Goal: Task Accomplishment & Management: Manage account settings

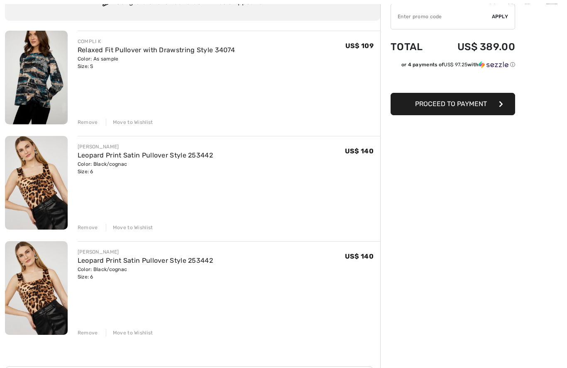
scroll to position [78, 0]
click at [102, 335] on div "Remove Move to Wishlist" at bounding box center [229, 331] width 303 height 9
click at [93, 333] on div "Remove" at bounding box center [88, 332] width 20 height 7
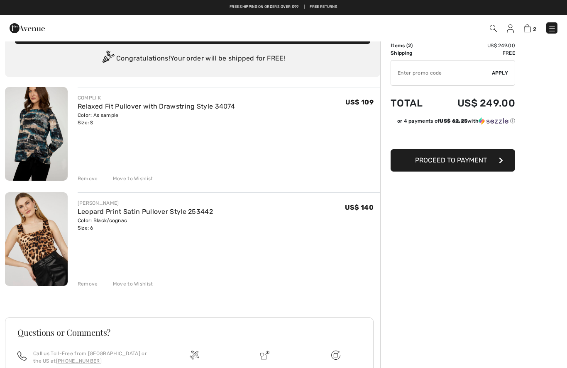
scroll to position [21, 0]
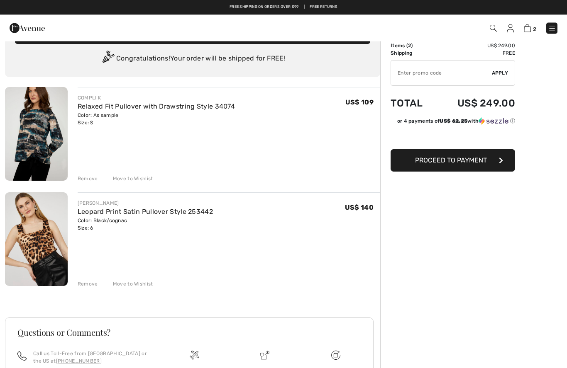
click at [91, 179] on div "Remove" at bounding box center [88, 179] width 20 height 7
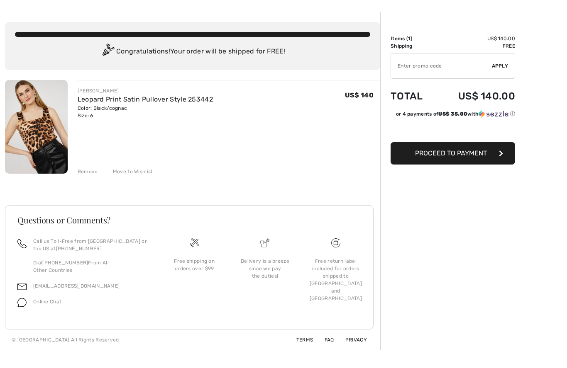
scroll to position [0, 0]
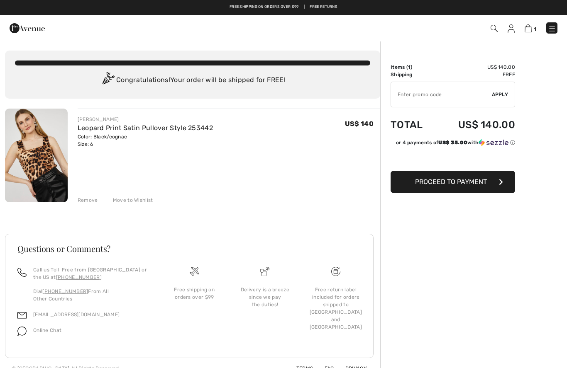
click at [510, 30] on img at bounding box center [511, 28] width 7 height 8
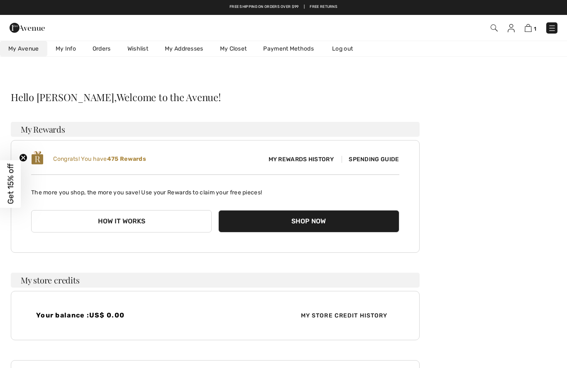
click at [104, 48] on link "Orders" at bounding box center [101, 48] width 35 height 15
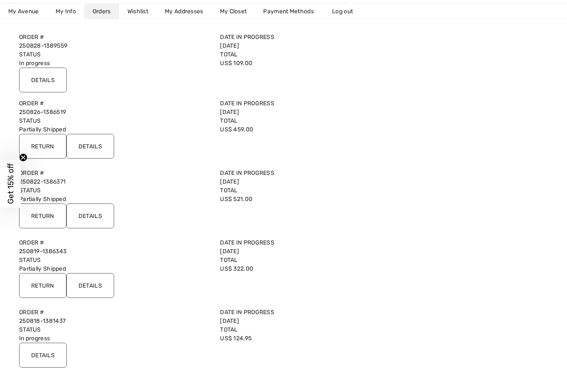
click at [105, 219] on input "Details" at bounding box center [90, 216] width 48 height 25
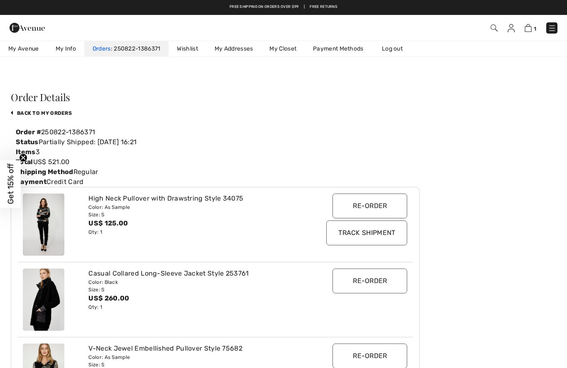
click at [139, 54] on link "Orders 250822-1386371" at bounding box center [126, 48] width 85 height 15
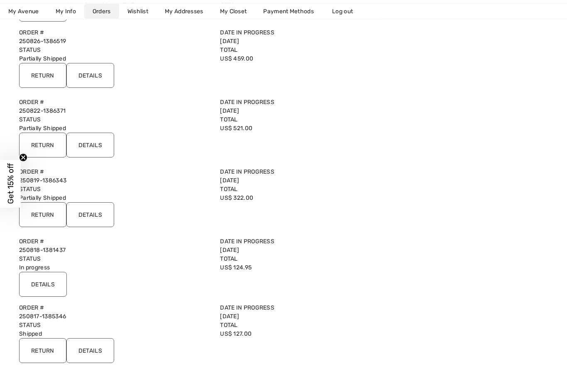
click at [98, 209] on input "Details" at bounding box center [90, 215] width 48 height 25
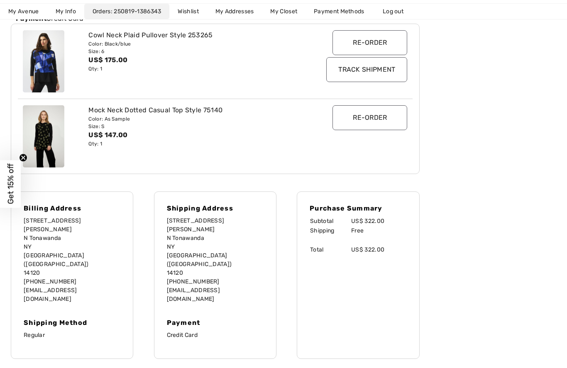
click at [117, 55] on div "US$ 175.00" at bounding box center [198, 60] width 220 height 10
click at [51, 72] on img at bounding box center [43, 61] width 41 height 62
click at [47, 73] on img at bounding box center [43, 61] width 41 height 62
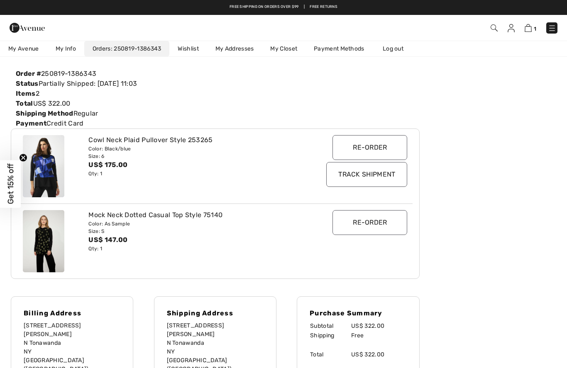
scroll to position [58, 0]
click at [39, 164] on img at bounding box center [43, 167] width 41 height 62
click at [105, 151] on div "Color: Black/blue" at bounding box center [198, 149] width 220 height 7
click at [119, 154] on div "Size: 6" at bounding box center [198, 156] width 220 height 7
click at [122, 154] on div "Size: 6" at bounding box center [198, 156] width 220 height 7
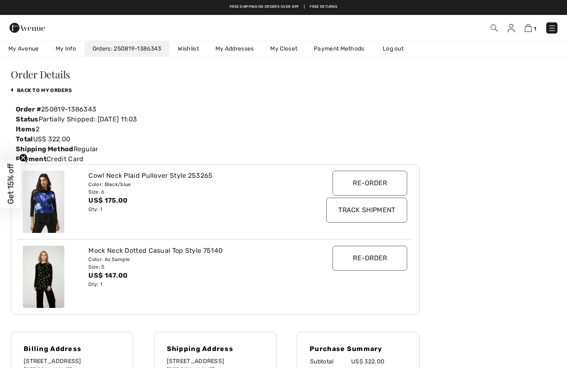
scroll to position [22, 0]
click at [118, 182] on div "Color: Black/blue" at bounding box center [198, 184] width 220 height 7
click at [29, 55] on link "My Avenue 475 Reward points" at bounding box center [23, 48] width 47 height 15
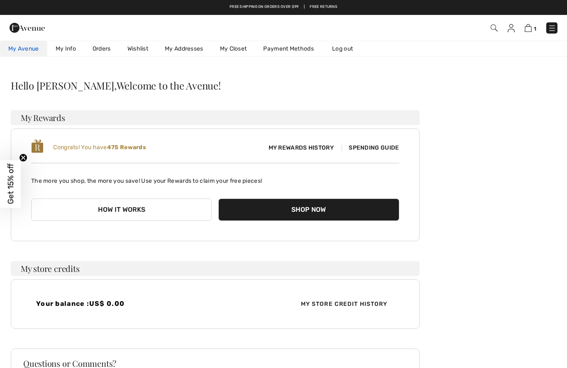
scroll to position [14, 0]
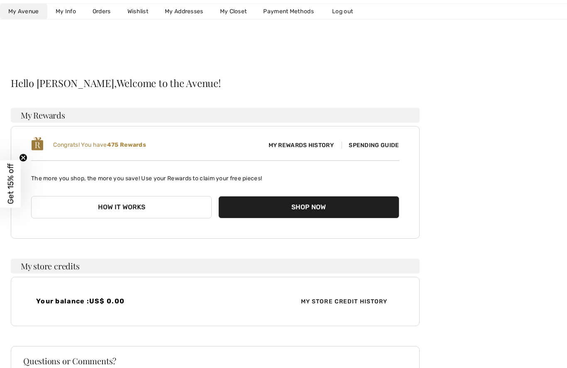
click at [64, 9] on link "My Info" at bounding box center [65, 11] width 37 height 15
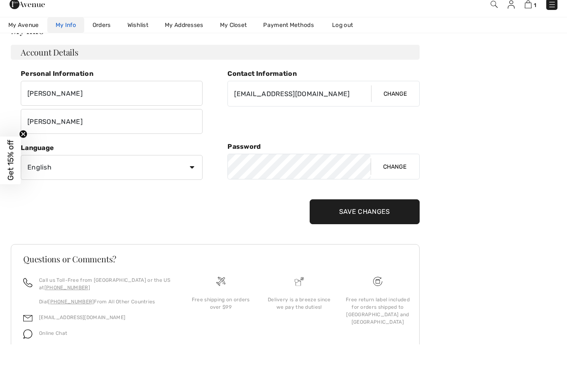
scroll to position [0, 0]
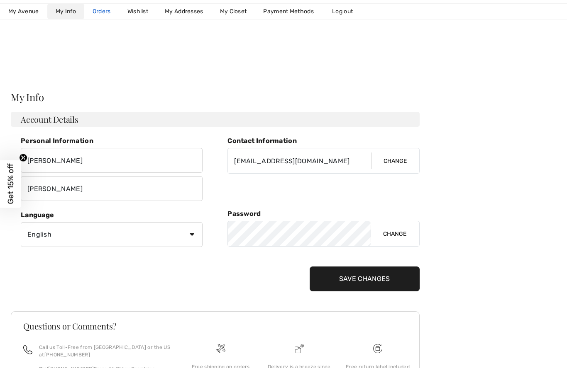
click at [106, 13] on link "Orders" at bounding box center [101, 11] width 35 height 15
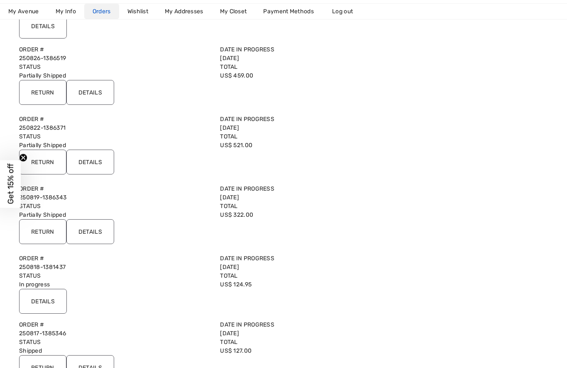
scroll to position [152, 0]
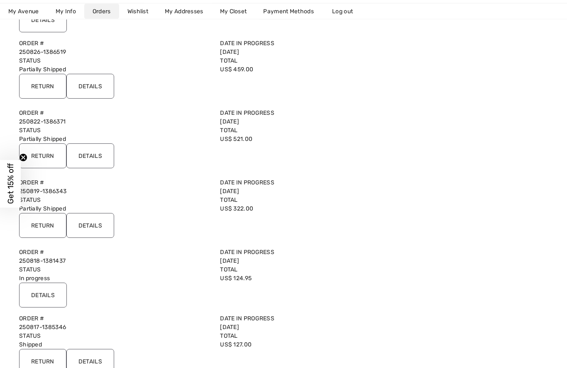
click at [38, 226] on input "Return" at bounding box center [42, 226] width 47 height 25
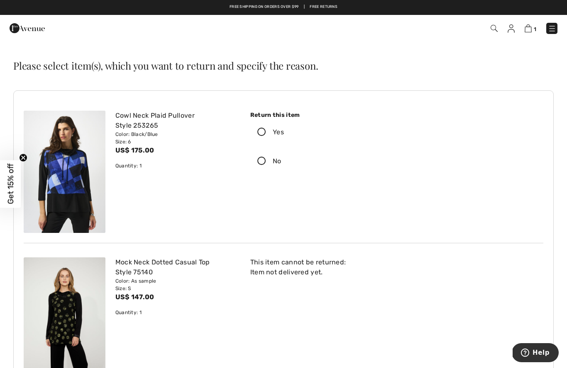
click at [262, 135] on icon at bounding box center [262, 132] width 22 height 9
click at [284, 135] on input "Yes" at bounding box center [286, 132] width 5 height 25
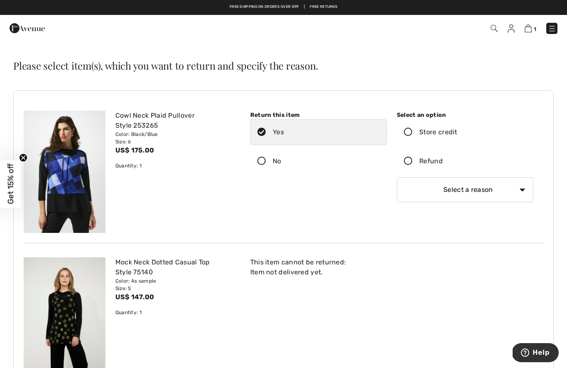
click at [412, 163] on icon at bounding box center [408, 161] width 22 height 9
click at [443, 163] on input "Refund" at bounding box center [445, 161] width 5 height 25
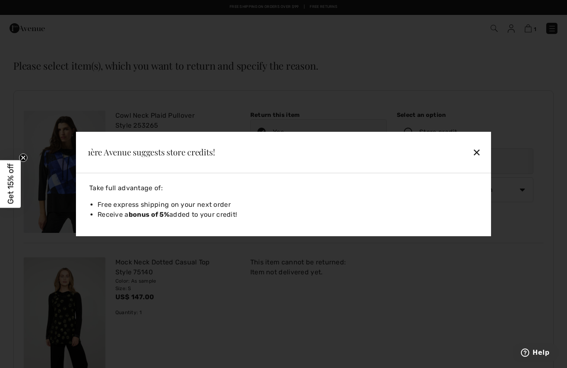
click at [476, 152] on div "✕" at bounding box center [436, 152] width 95 height 17
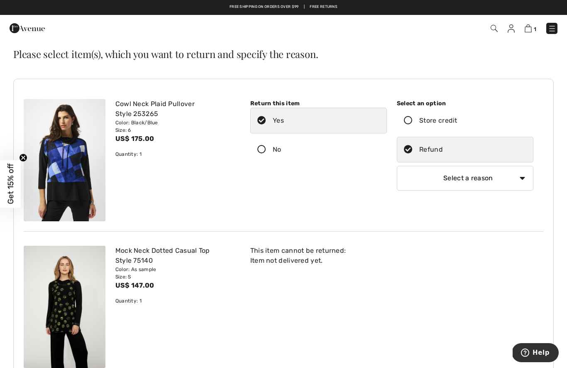
scroll to position [20, 0]
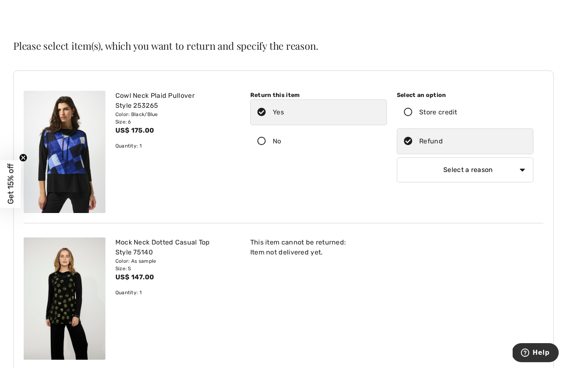
click at [524, 170] on select "Select a reason I received the wrong product or size My order arrived too late …" at bounding box center [465, 170] width 137 height 25
click at [522, 169] on select "Select a reason I received the wrong product or size My order arrived too late …" at bounding box center [465, 170] width 137 height 25
select select "other"
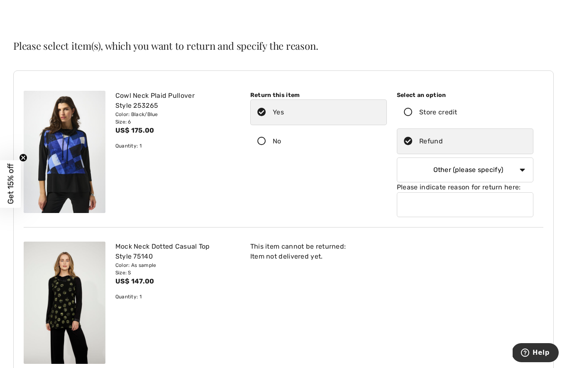
scroll to position [20, 0]
click at [437, 207] on input "text" at bounding box center [465, 205] width 137 height 25
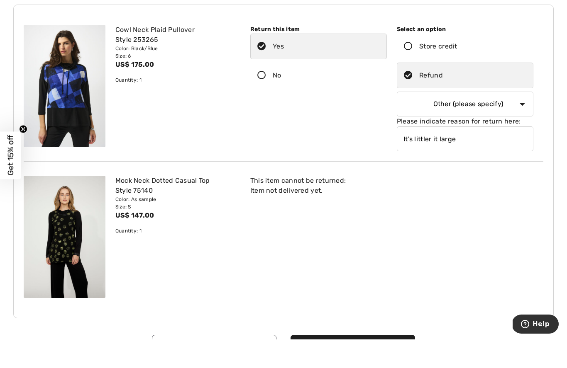
scroll to position [64, 0]
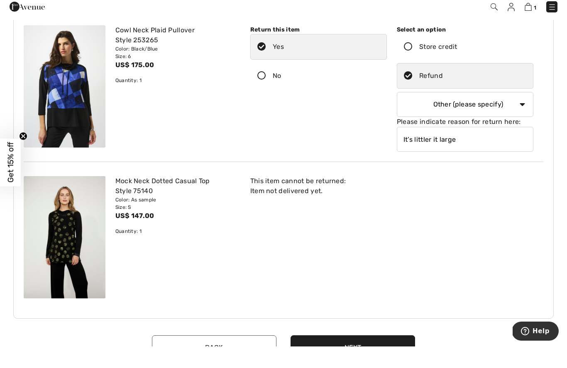
type input "It’s littler it large"
click at [379, 357] on button "Next" at bounding box center [352, 369] width 124 height 25
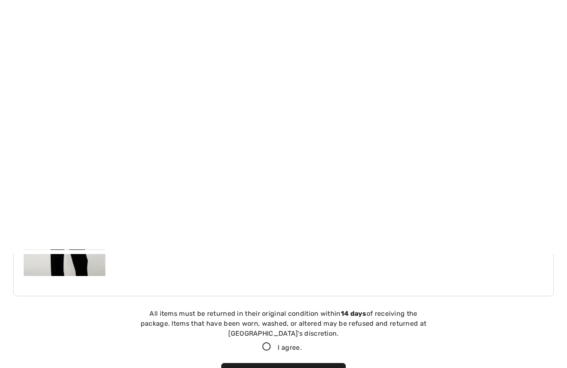
scroll to position [367, 0]
click at [265, 85] on icon at bounding box center [267, 88] width 22 height 9
click at [302, 86] on input "I agree." at bounding box center [304, 88] width 5 height 5
checkbox input "true"
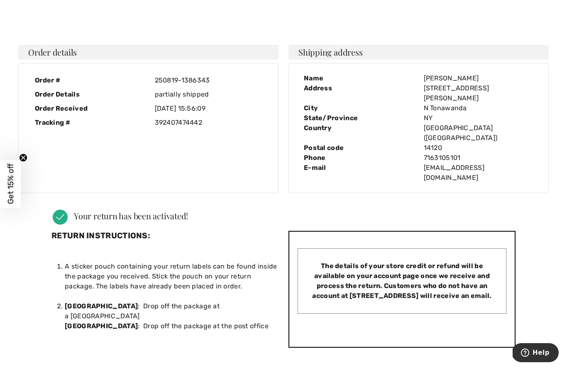
scroll to position [0, 0]
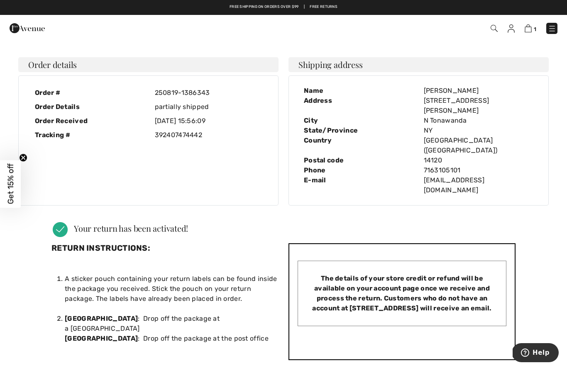
click at [563, 20] on div "1 Checkout" at bounding box center [400, 28] width 327 height 17
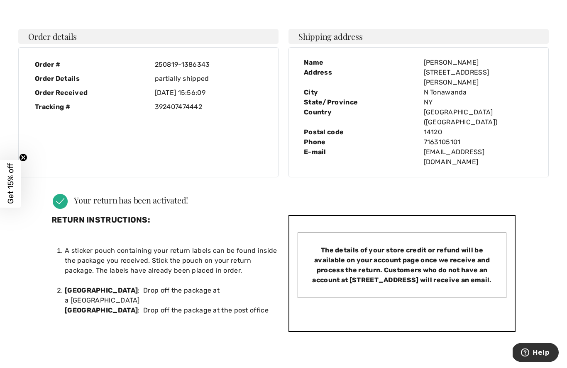
scroll to position [28, 0]
